Goal: Obtain resource: Download file/media

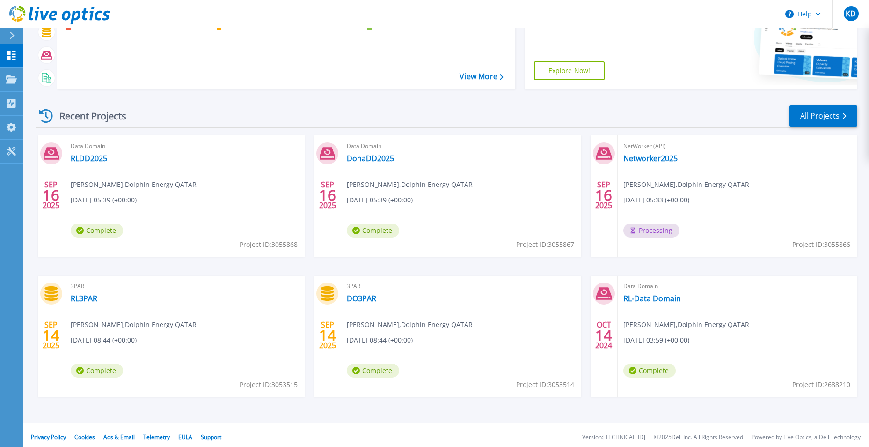
scroll to position [111, 0]
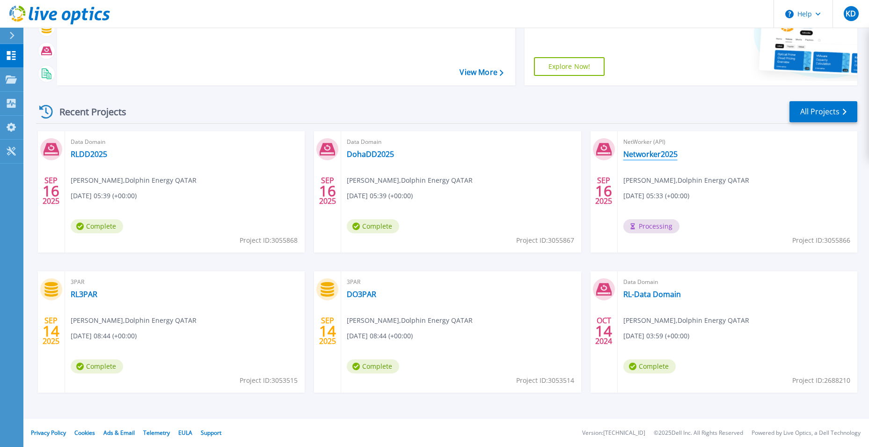
click at [645, 152] on link "Networker2025" at bounding box center [650, 153] width 54 height 9
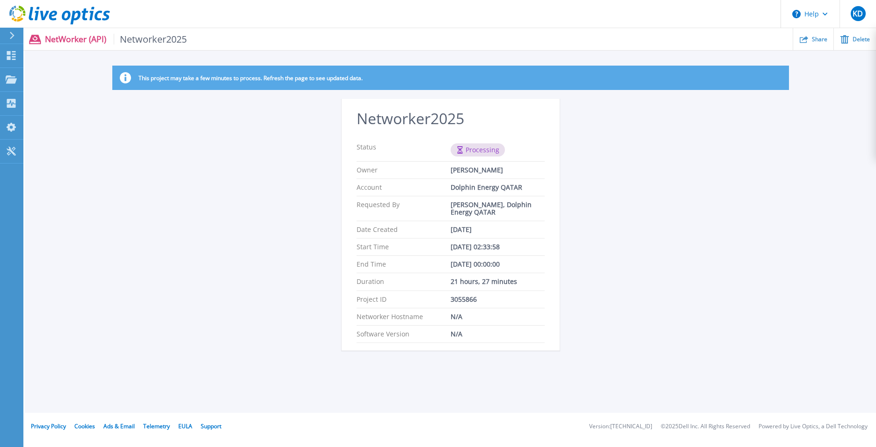
click at [12, 34] on icon at bounding box center [12, 35] width 5 height 7
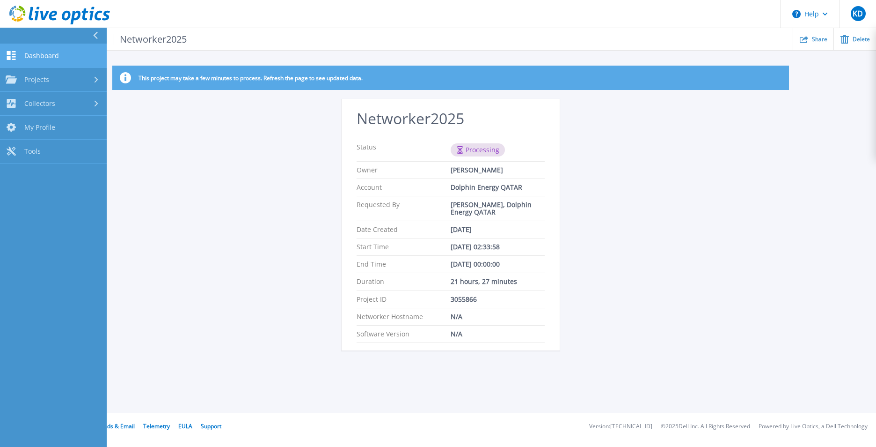
click at [62, 54] on link "Dashboard Dashboard" at bounding box center [53, 56] width 107 height 24
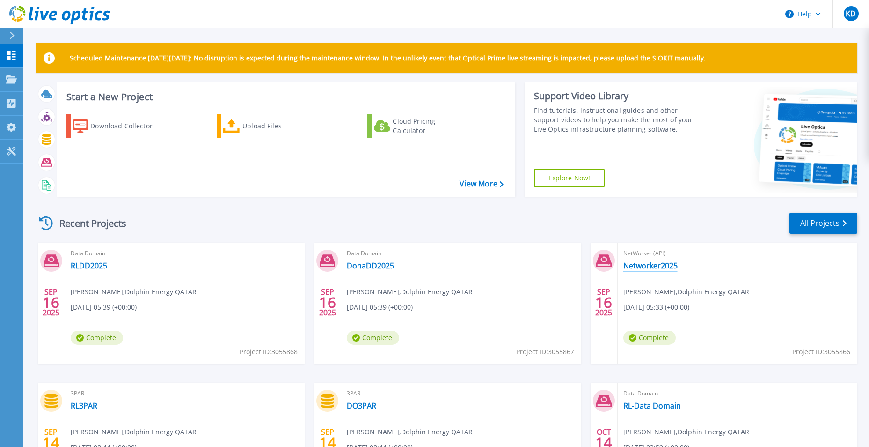
click at [640, 264] on link "Networker2025" at bounding box center [650, 265] width 54 height 9
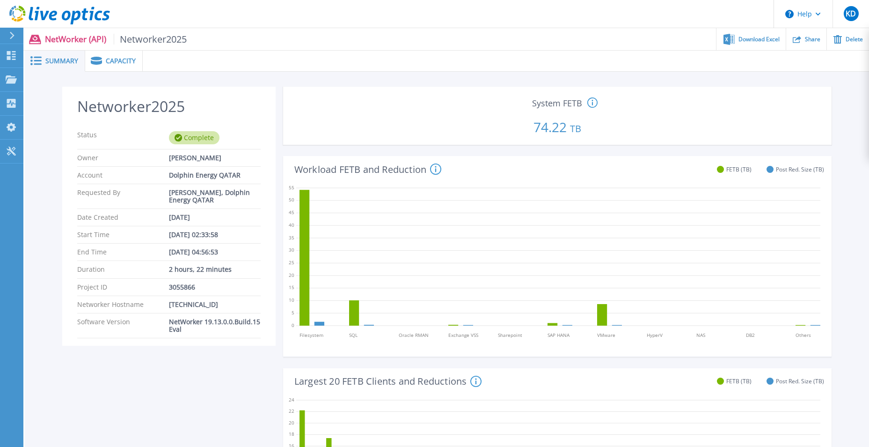
click at [117, 59] on span "Capacity" at bounding box center [121, 61] width 30 height 7
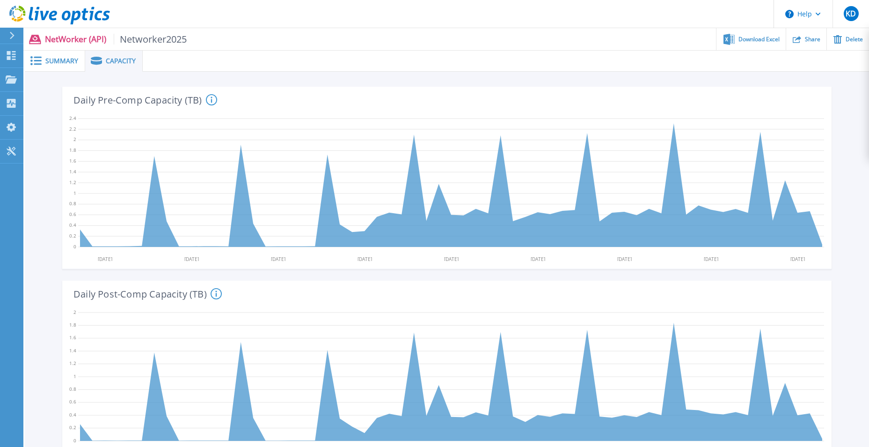
click at [59, 60] on span "Summary" at bounding box center [61, 61] width 33 height 7
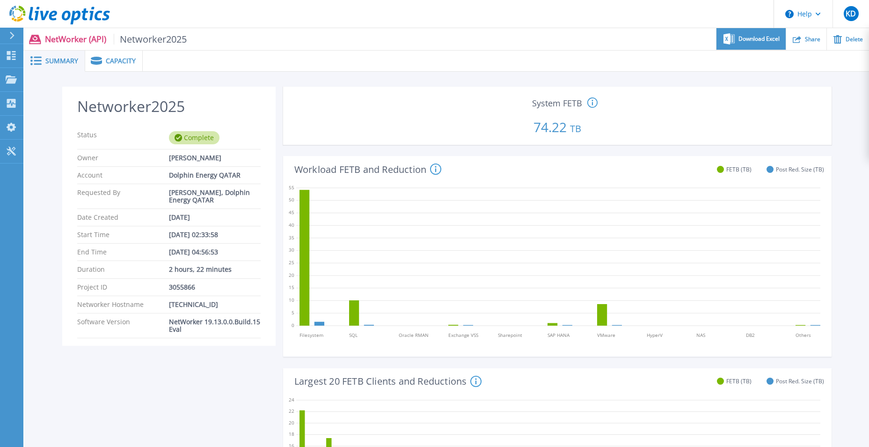
click at [753, 39] on span "Download Excel" at bounding box center [759, 39] width 41 height 6
